Goal: Task Accomplishment & Management: Complete application form

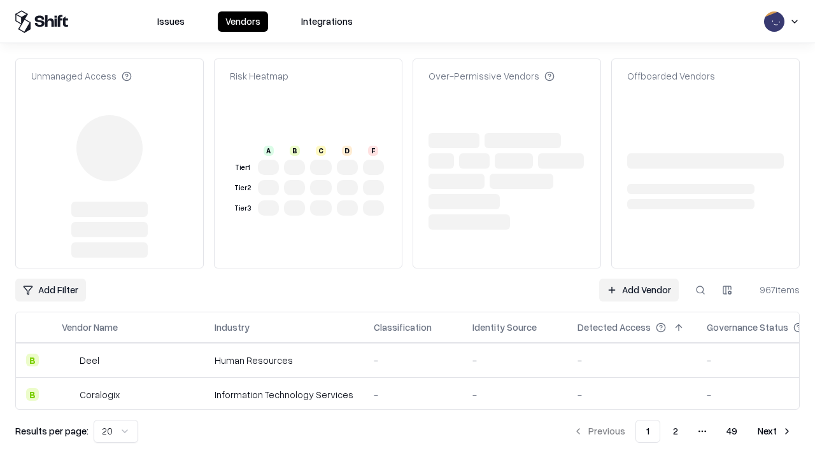
click at [638, 279] on link "Add Vendor" at bounding box center [639, 290] width 80 height 23
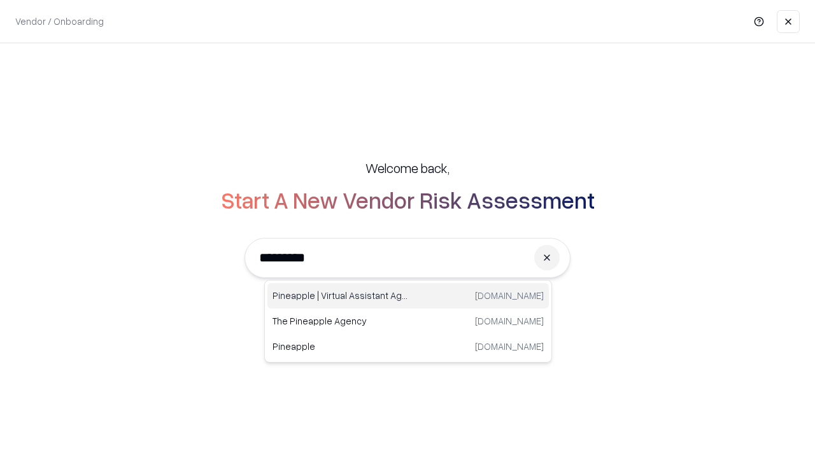
click at [408, 296] on div "Pineapple | Virtual Assistant Agency [DOMAIN_NAME]" at bounding box center [407, 295] width 281 height 25
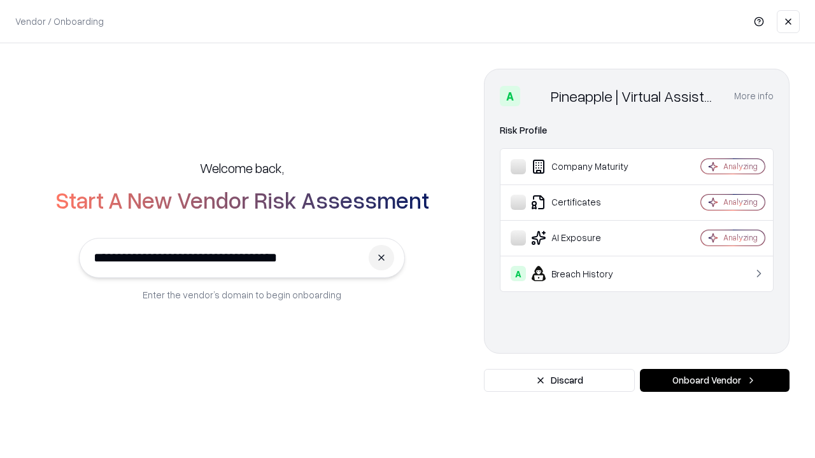
type input "**********"
click at [714, 381] on button "Onboard Vendor" at bounding box center [715, 380] width 150 height 23
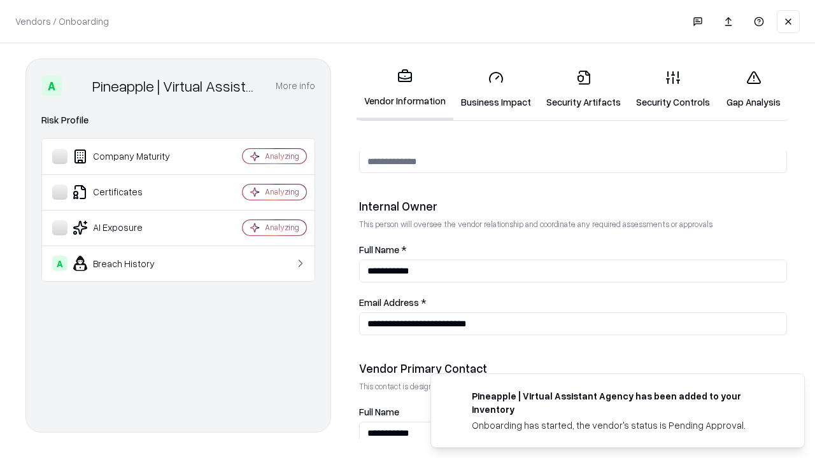
scroll to position [659, 0]
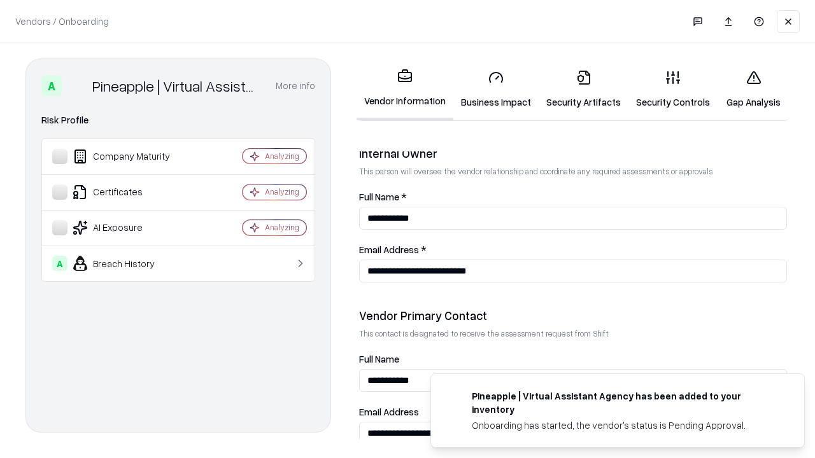
click at [496, 89] on link "Business Impact" at bounding box center [495, 89] width 85 height 59
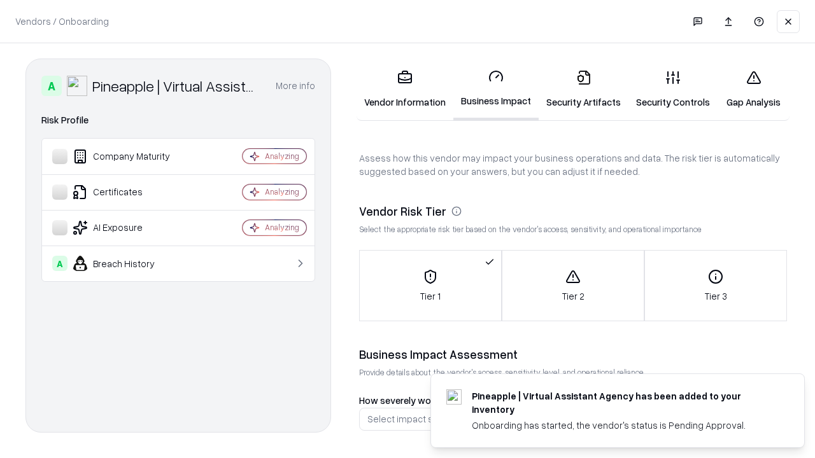
click at [583, 89] on link "Security Artifacts" at bounding box center [583, 89] width 90 height 59
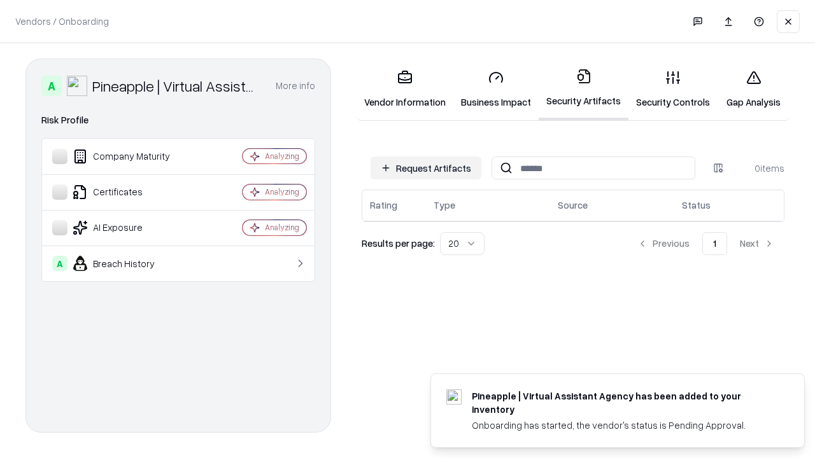
click at [426, 168] on button "Request Artifacts" at bounding box center [425, 168] width 111 height 23
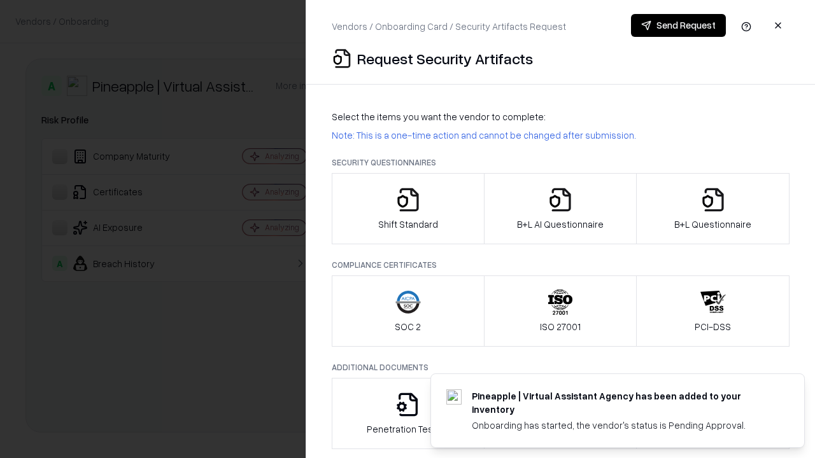
click at [407, 209] on icon "button" at bounding box center [407, 199] width 25 height 25
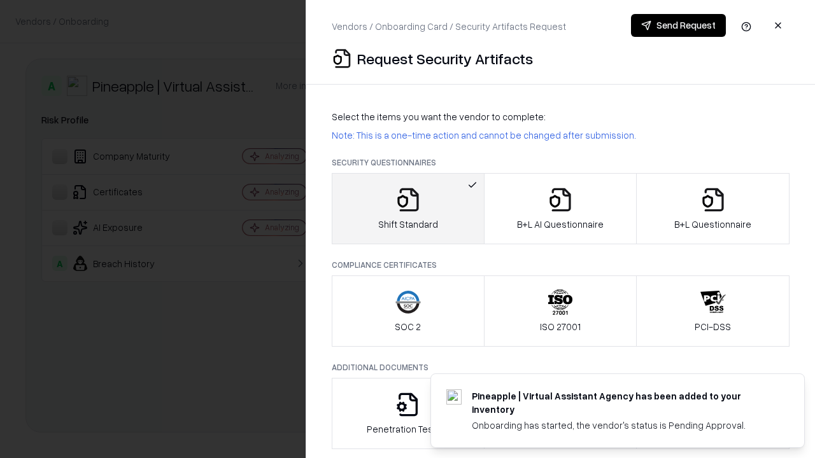
click at [678, 25] on button "Send Request" at bounding box center [678, 25] width 95 height 23
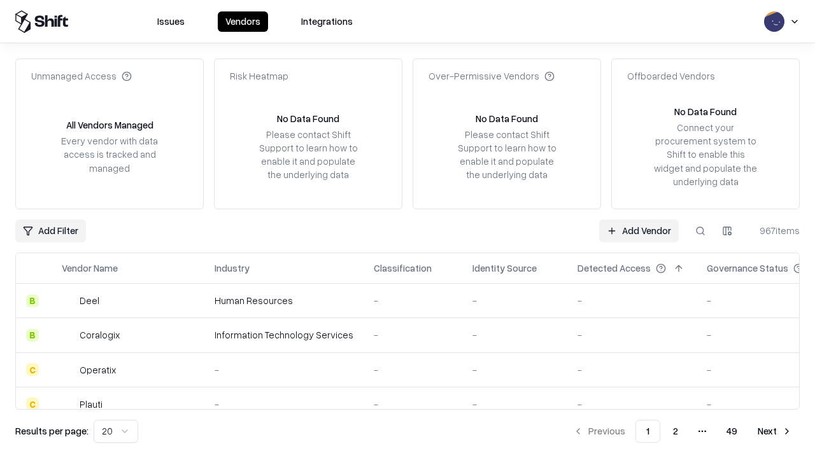
click at [700, 230] on button at bounding box center [700, 231] width 23 height 23
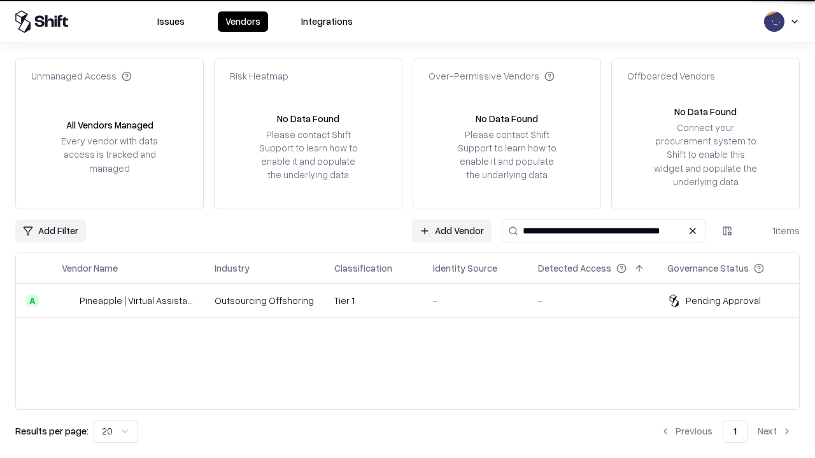
type input "**********"
click at [415, 300] on td "Tier 1" at bounding box center [373, 301] width 99 height 34
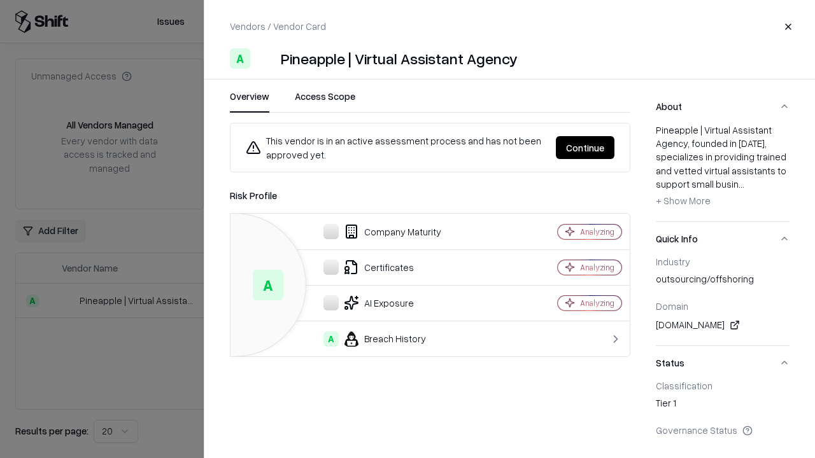
click at [585, 148] on button "Continue" at bounding box center [585, 147] width 59 height 23
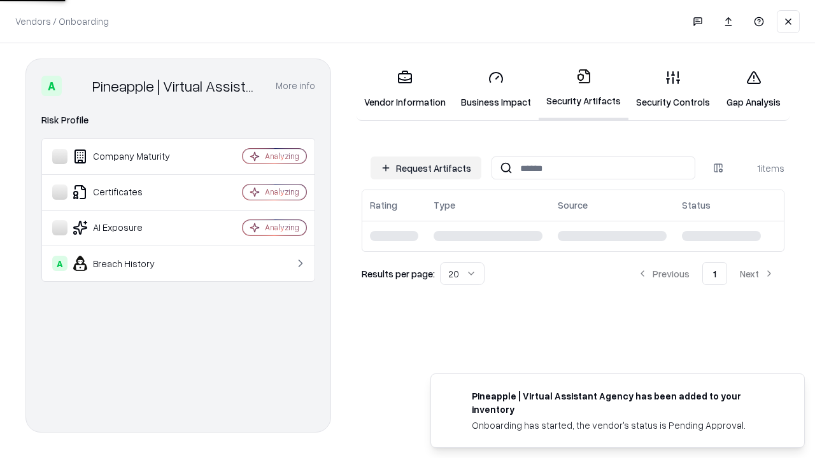
click at [673, 89] on link "Security Controls" at bounding box center [672, 89] width 89 height 59
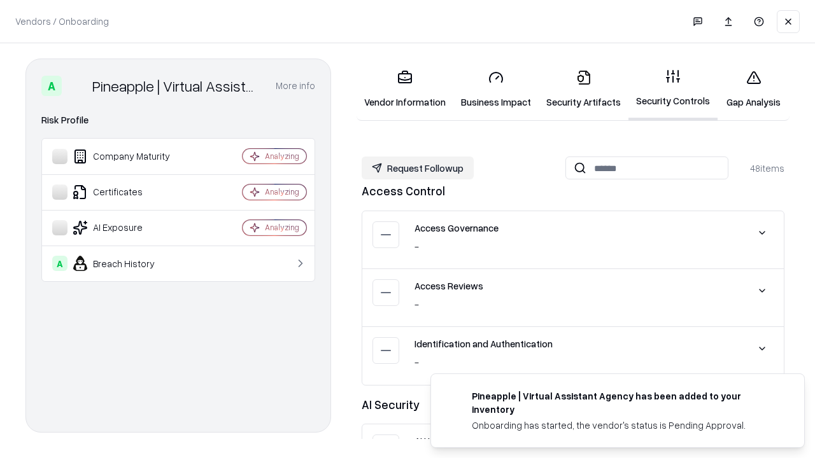
click at [417, 168] on button "Request Followup" at bounding box center [417, 168] width 112 height 23
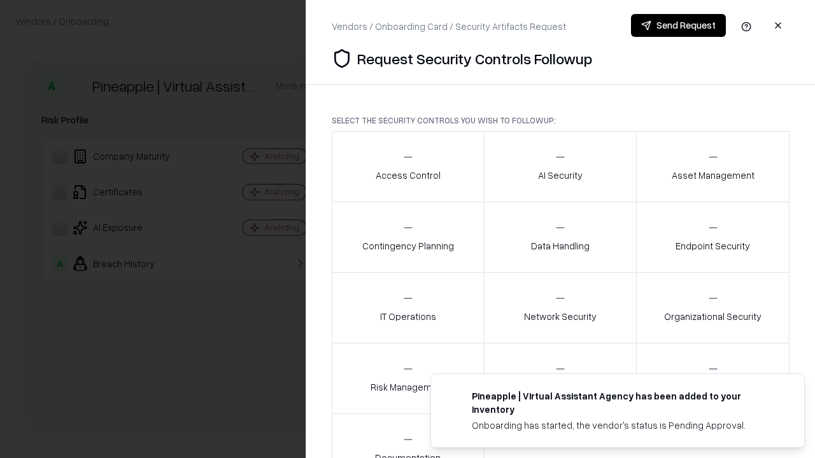
click at [407, 167] on div "Access Control" at bounding box center [407, 166] width 65 height 31
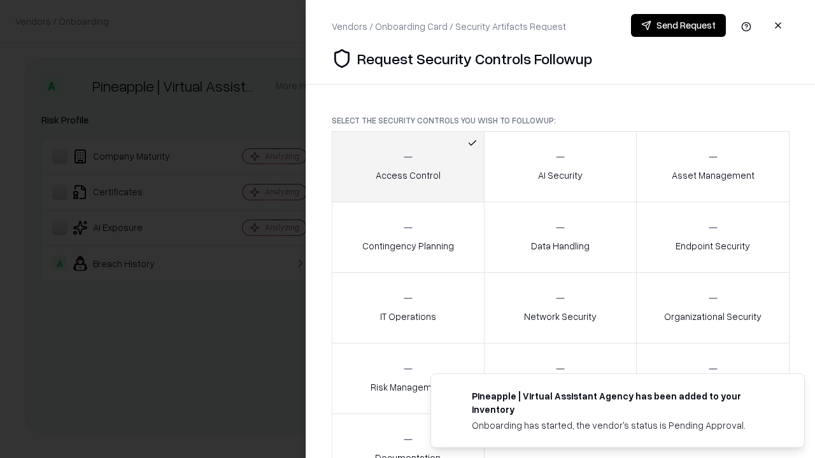
click at [678, 25] on button "Send Request" at bounding box center [678, 25] width 95 height 23
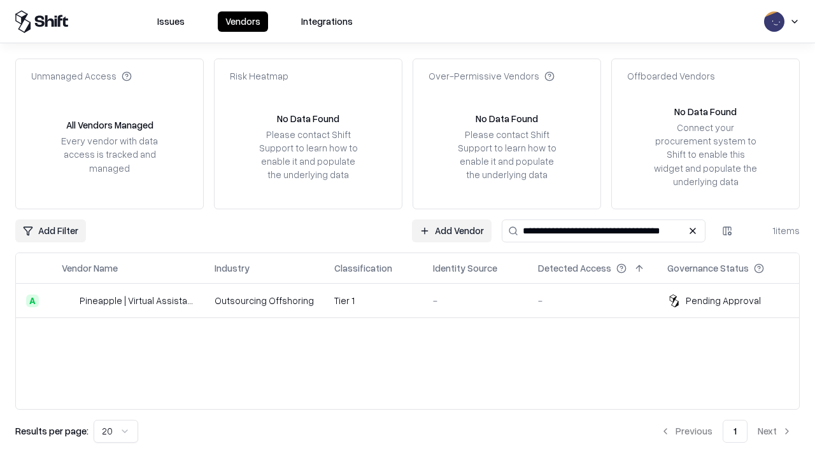
type input "**********"
click at [415, 300] on td "Tier 1" at bounding box center [373, 301] width 99 height 34
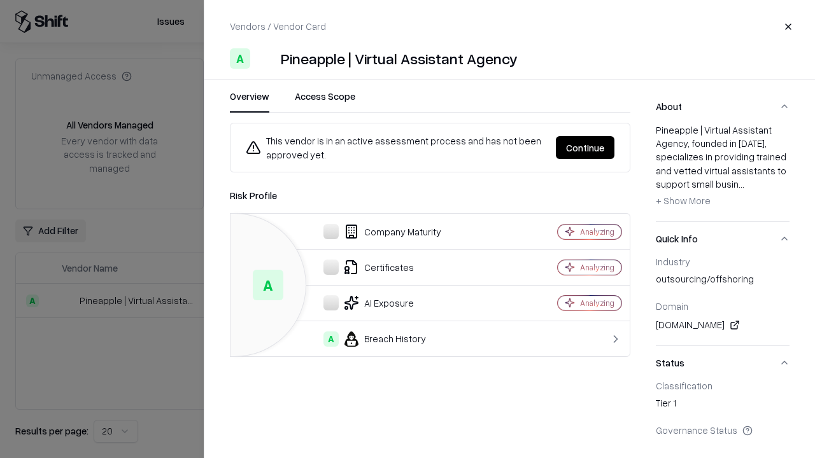
click at [585, 148] on button "Continue" at bounding box center [585, 147] width 59 height 23
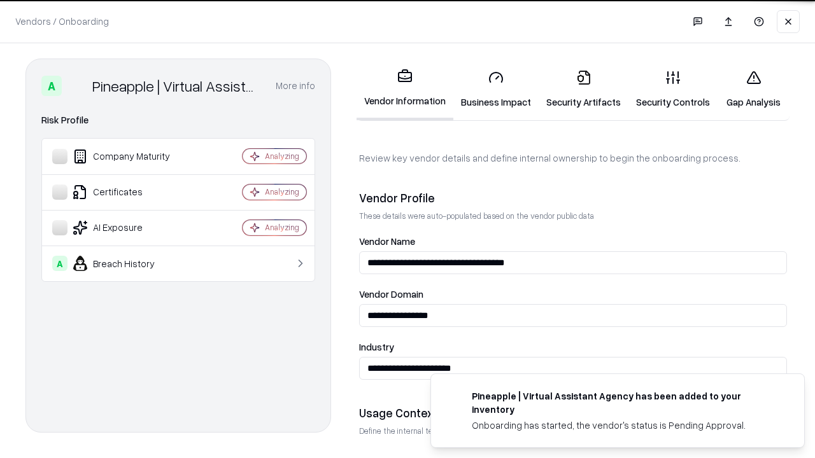
click at [753, 89] on link "Gap Analysis" at bounding box center [753, 89] width 72 height 59
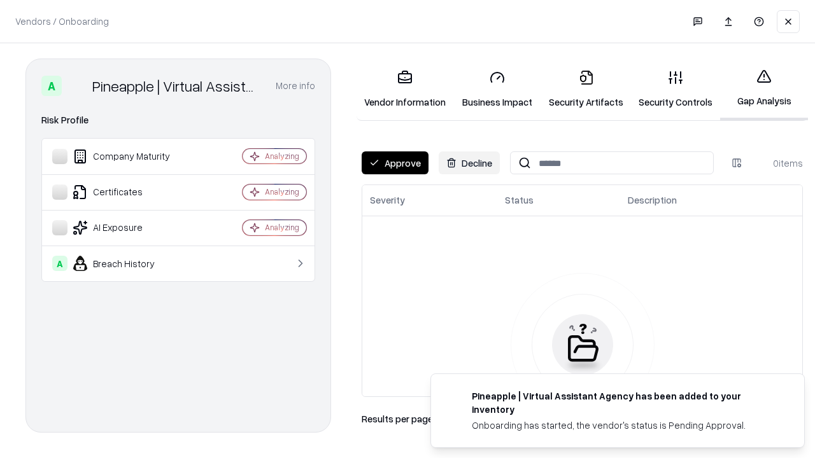
click at [395, 163] on button "Approve" at bounding box center [394, 162] width 67 height 23
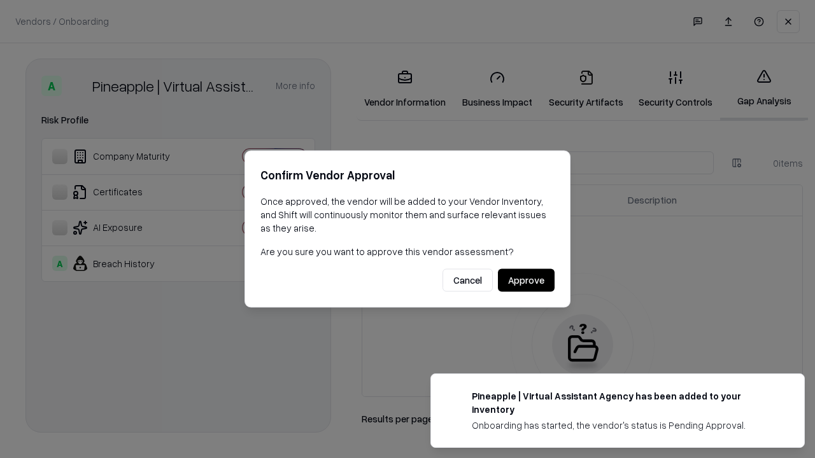
click at [526, 280] on button "Approve" at bounding box center [526, 280] width 57 height 23
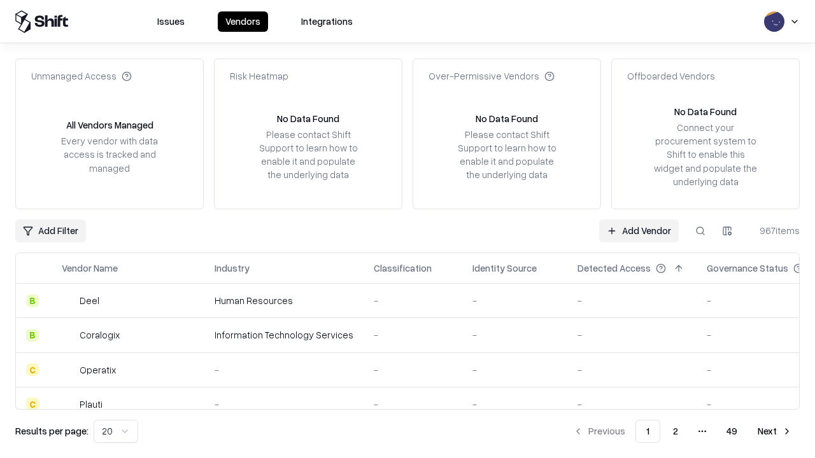
type input "**********"
click at [638, 230] on link "Add Vendor" at bounding box center [639, 231] width 80 height 23
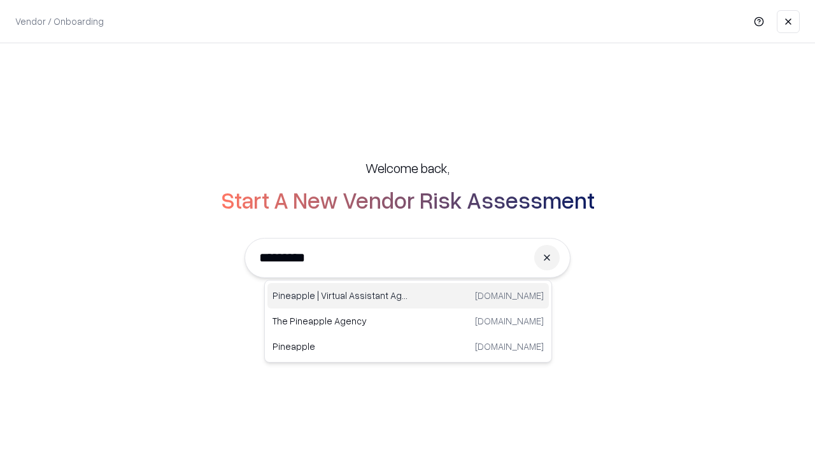
click at [408, 296] on div "Pineapple | Virtual Assistant Agency [DOMAIN_NAME]" at bounding box center [407, 295] width 281 height 25
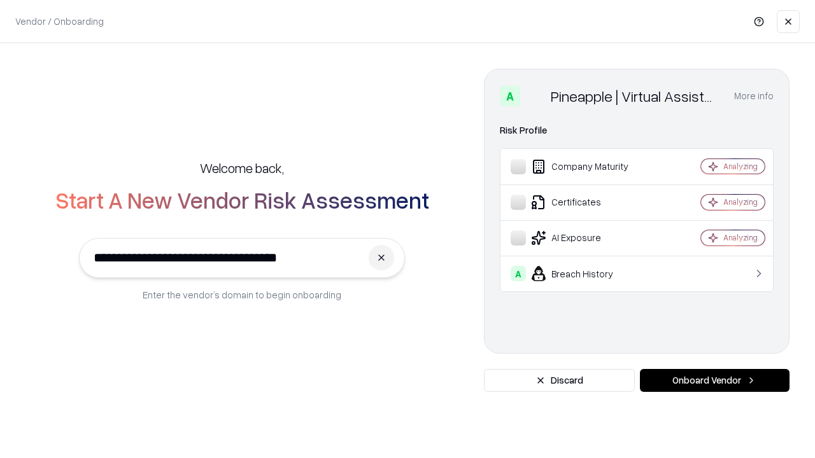
type input "**********"
click at [714, 381] on button "Onboard Vendor" at bounding box center [715, 380] width 150 height 23
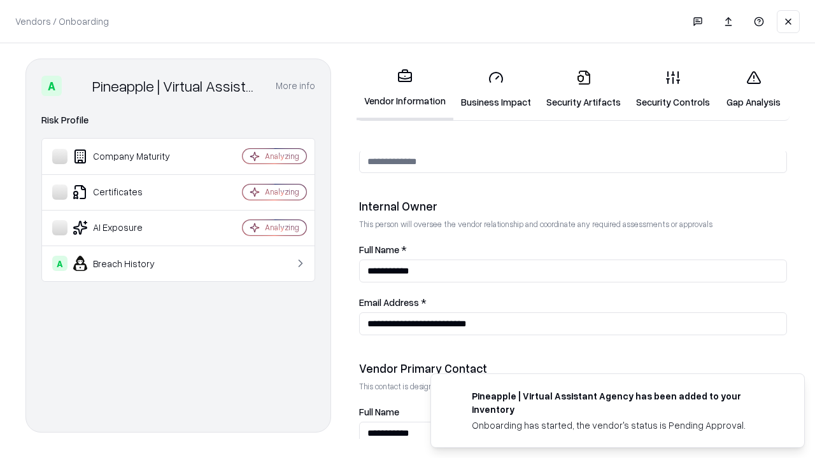
scroll to position [659, 0]
